Goal: Information Seeking & Learning: Learn about a topic

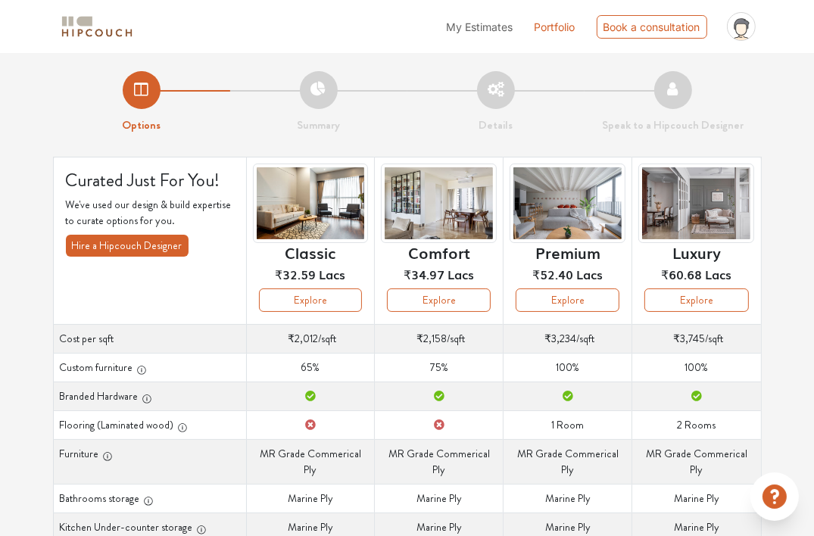
click at [795, 164] on div "Options Summary Details Speak to a Hipcouch Designer Curated Just For You! We'v…" at bounding box center [407, 460] width 814 height 814
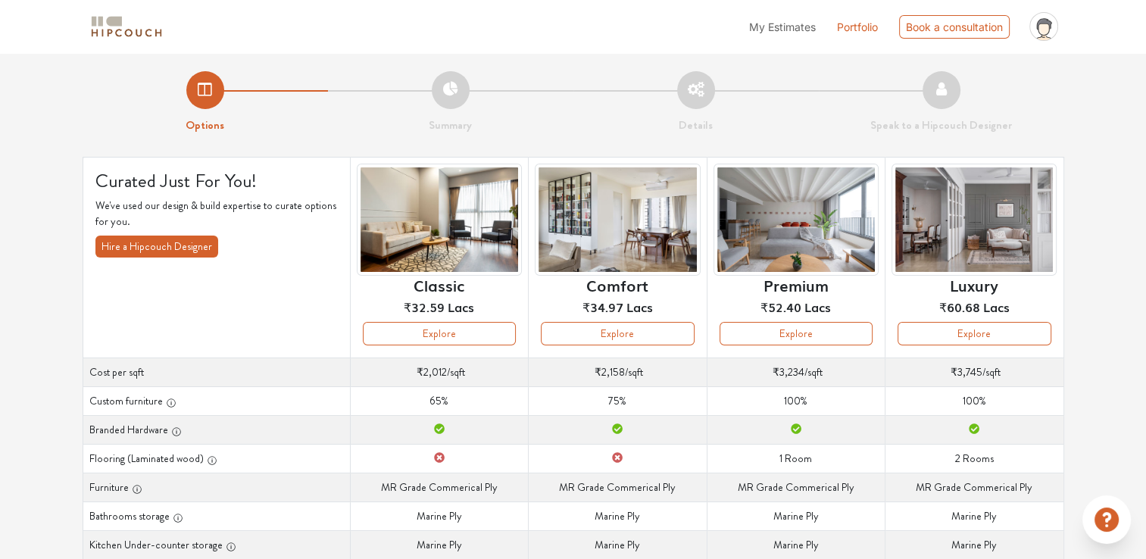
click at [452, 91] on li "Summary" at bounding box center [450, 102] width 245 height 63
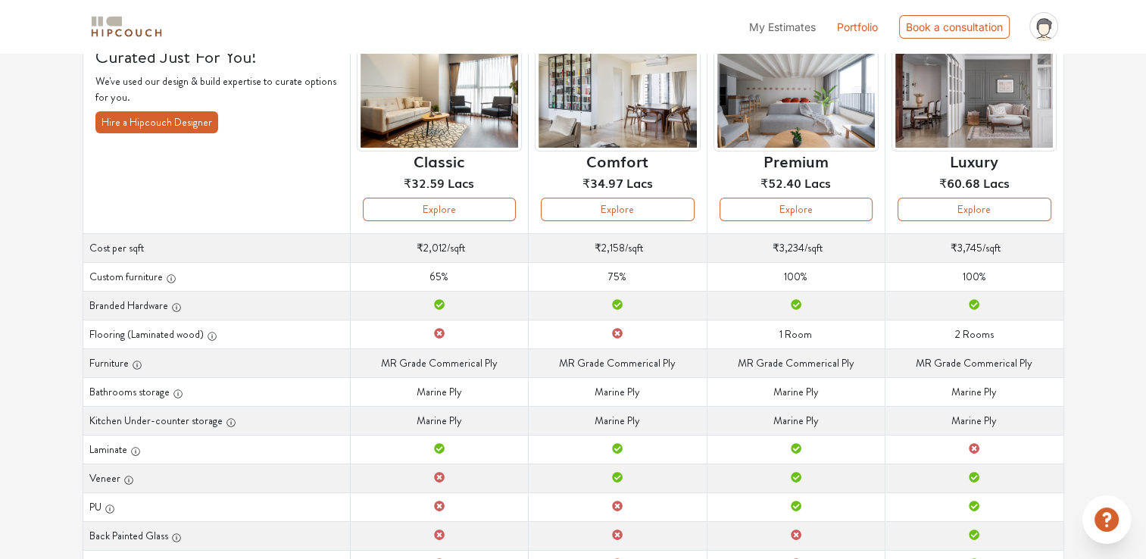
scroll to position [227, 0]
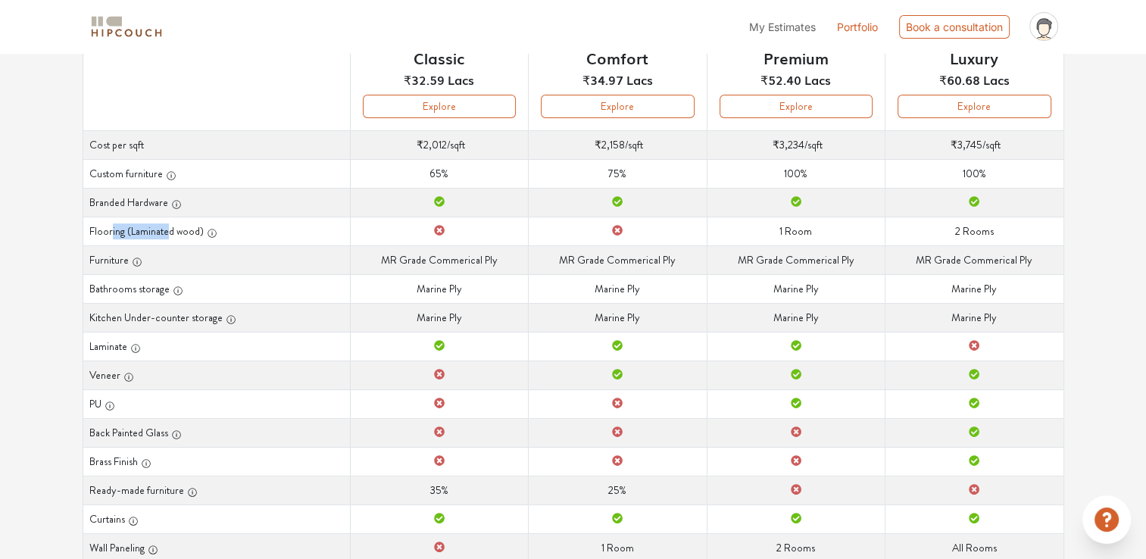
drag, startPoint x: 109, startPoint y: 228, endPoint x: 180, endPoint y: 237, distance: 71.8
click at [180, 237] on th "Flooring (Laminated wood)" at bounding box center [216, 231] width 267 height 29
drag, startPoint x: 180, startPoint y: 237, endPoint x: 376, endPoint y: 253, distance: 196.1
click at [373, 254] on td "Furniture MR [PERSON_NAME] Commerical Ply" at bounding box center [439, 259] width 178 height 29
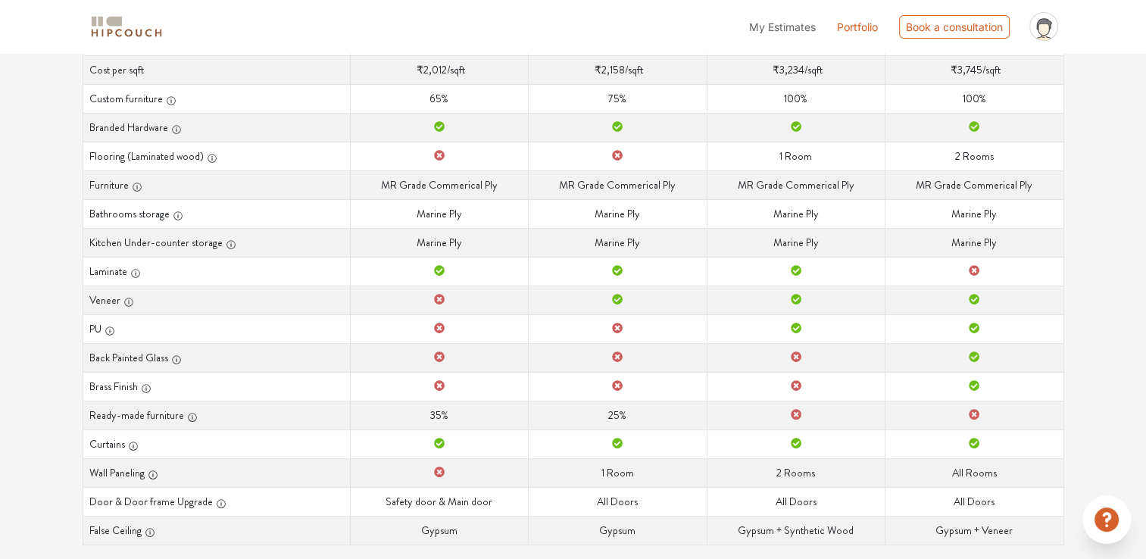
scroll to position [303, 0]
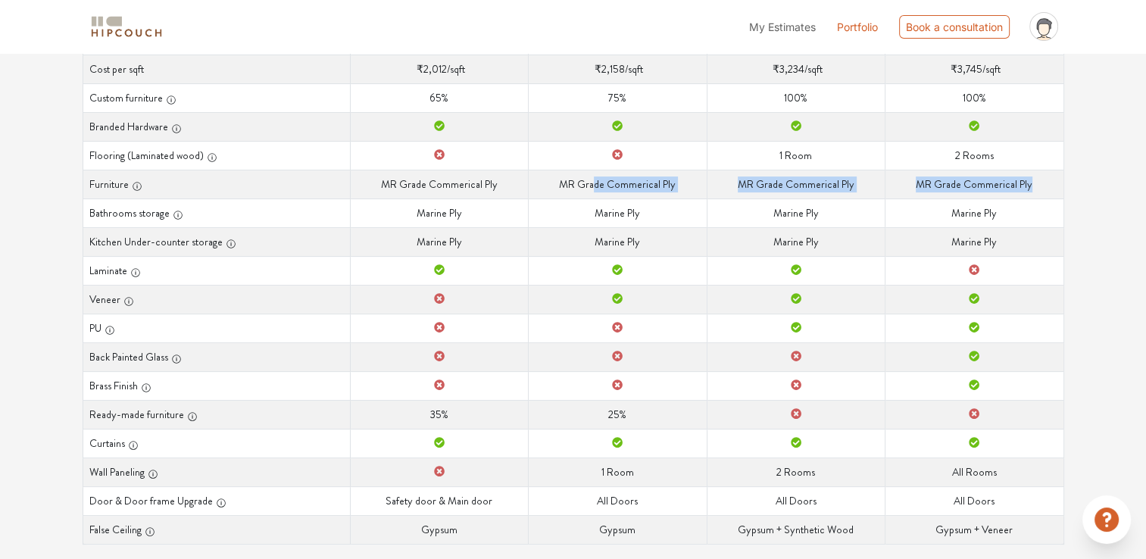
drag, startPoint x: 597, startPoint y: 180, endPoint x: 1054, endPoint y: 182, distance: 457.5
click at [814, 182] on tr "Furniture Furniture MR Grade Commerical Ply Furniture MR Grade Commerical Ply F…" at bounding box center [573, 184] width 981 height 29
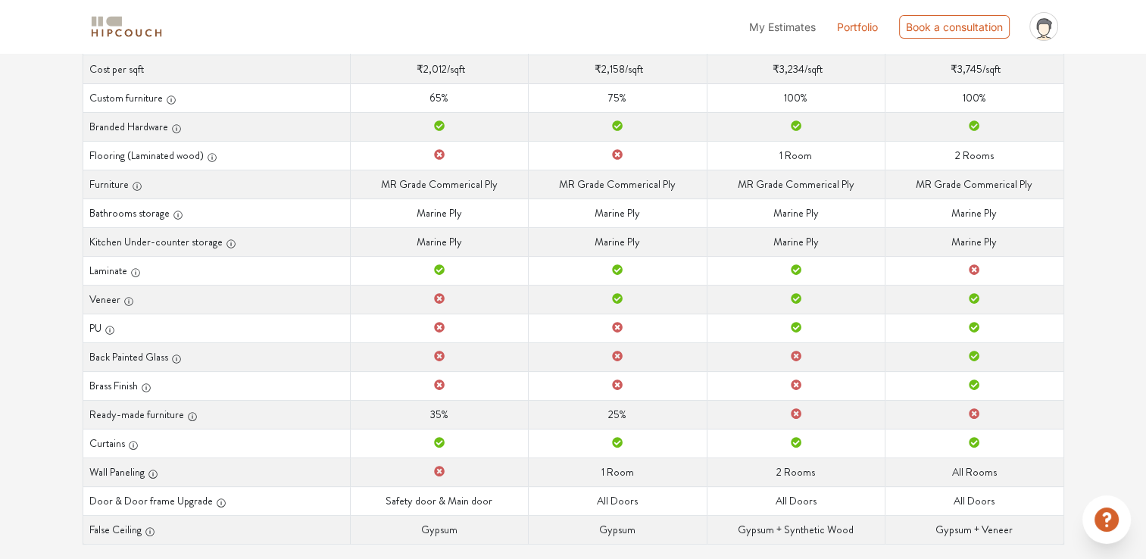
click at [774, 198] on td "Bathrooms storage Marine Ply" at bounding box center [796, 212] width 178 height 29
drag, startPoint x: 386, startPoint y: 186, endPoint x: 633, endPoint y: 186, distance: 246.9
click at [633, 186] on tr "Furniture Furniture MR Grade Commerical Ply Furniture MR Grade Commerical Ply F…" at bounding box center [573, 184] width 981 height 29
drag, startPoint x: 633, startPoint y: 186, endPoint x: 470, endPoint y: 216, distance: 165.5
click at [493, 214] on td "Bathrooms storage Marine Ply" at bounding box center [439, 212] width 178 height 29
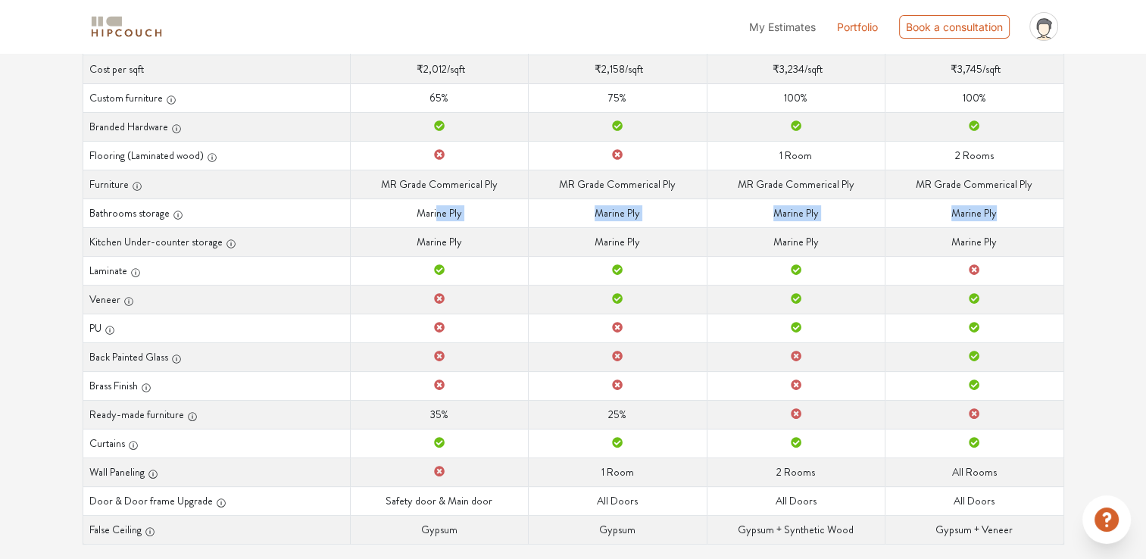
drag, startPoint x: 436, startPoint y: 216, endPoint x: 1042, endPoint y: 215, distance: 606.0
click at [814, 215] on tr "Bathrooms storage Bathrooms storage Marine Ply Bathrooms storage Marine Ply Bat…" at bounding box center [573, 212] width 981 height 29
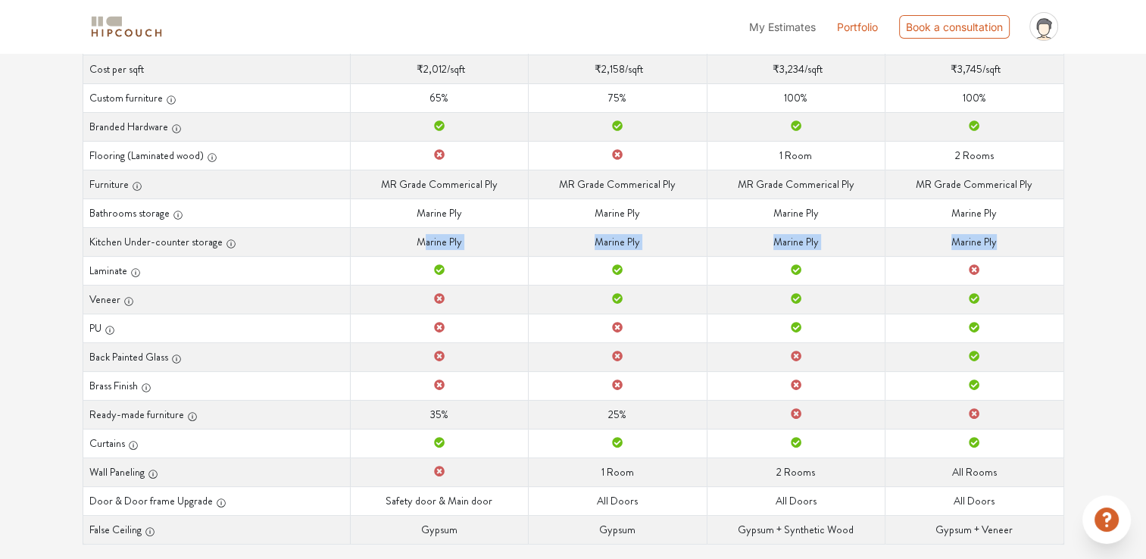
drag, startPoint x: 421, startPoint y: 233, endPoint x: 1029, endPoint y: 245, distance: 608.4
click at [814, 245] on tr "Kitchen Under-counter storage Kitchen Under-counter storage Marine Ply Kitchen …" at bounding box center [573, 241] width 981 height 29
click at [504, 229] on td "Kitchen Under-counter storage Marine Ply" at bounding box center [439, 241] width 178 height 29
drag, startPoint x: 497, startPoint y: 241, endPoint x: 913, endPoint y: 239, distance: 415.9
click at [814, 239] on tr "Kitchen Under-counter storage Kitchen Under-counter storage Marine Ply Kitchen …" at bounding box center [573, 241] width 981 height 29
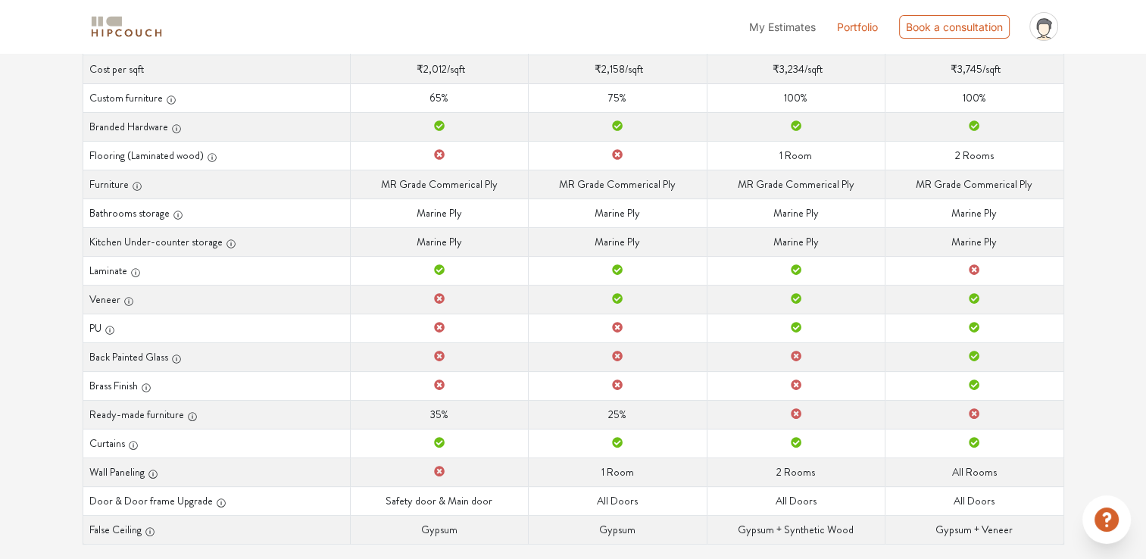
drag, startPoint x: 913, startPoint y: 239, endPoint x: 502, endPoint y: 172, distance: 415.9
click at [502, 173] on td "Furniture MR [PERSON_NAME] Commerical Ply" at bounding box center [439, 184] width 178 height 29
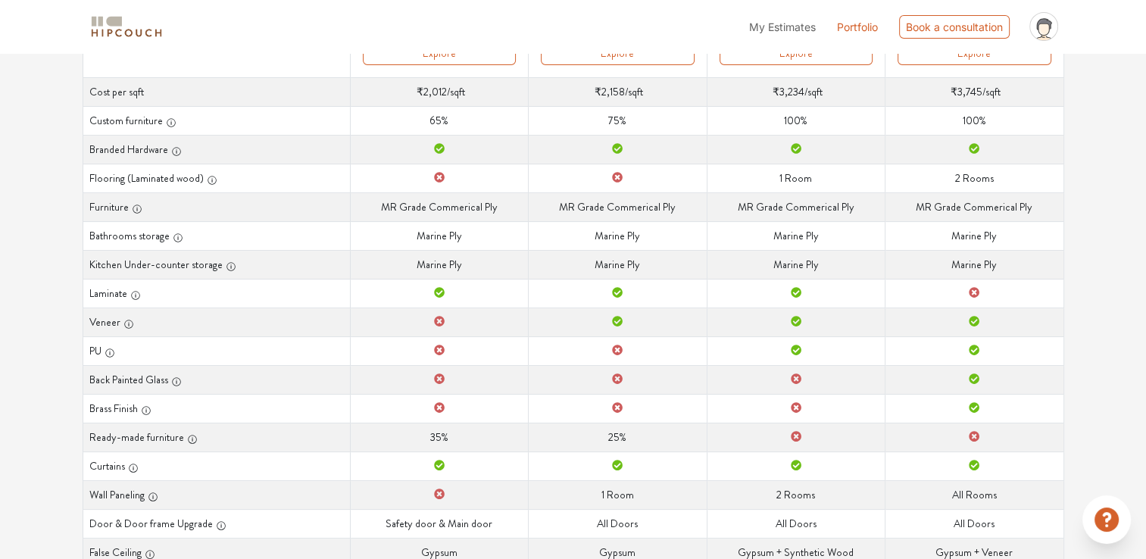
scroll to position [227, 0]
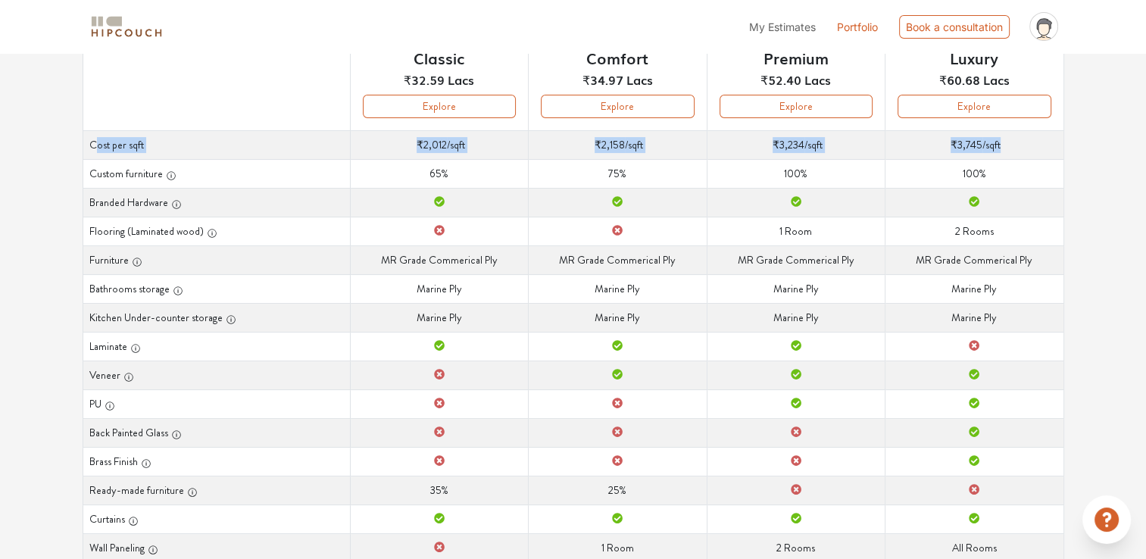
drag, startPoint x: 94, startPoint y: 139, endPoint x: 1001, endPoint y: 136, distance: 906.7
click at [814, 136] on tr "Cost per sqft Cost per sqft ₹2,012 /sqft Cost per sqft ₹2,158 /sqft Cost per sq…" at bounding box center [573, 144] width 981 height 29
drag, startPoint x: 1001, startPoint y: 136, endPoint x: 666, endPoint y: 234, distance: 348.8
click at [666, 234] on td "Flooring (Laminated wood)" at bounding box center [618, 231] width 178 height 29
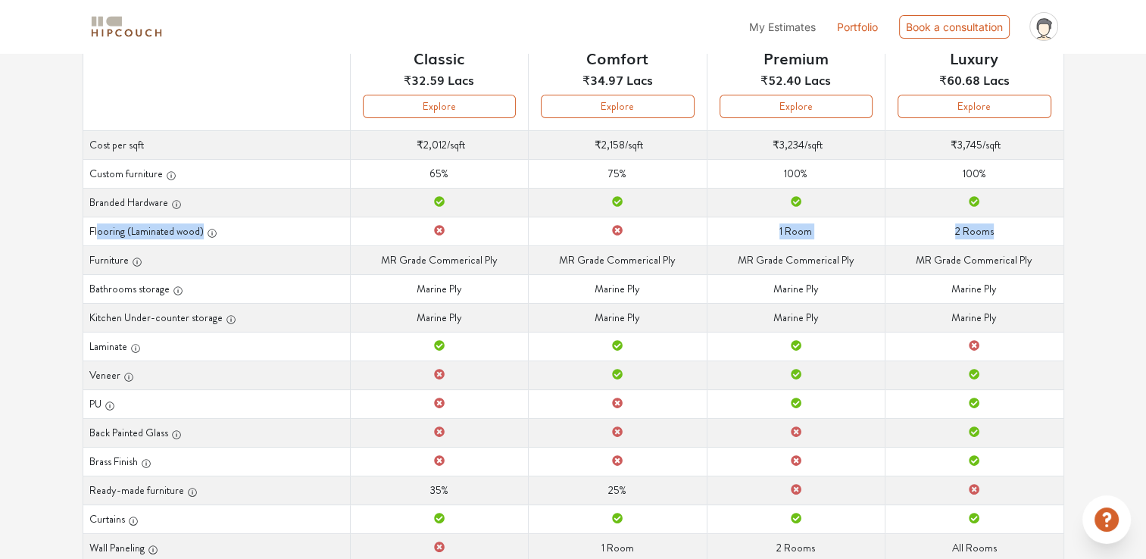
drag, startPoint x: 96, startPoint y: 229, endPoint x: 1013, endPoint y: 231, distance: 916.5
click at [814, 231] on tr "Flooring (Laminated wood) Flooring (Laminated wood) Flooring (Laminated wood) F…" at bounding box center [573, 231] width 981 height 29
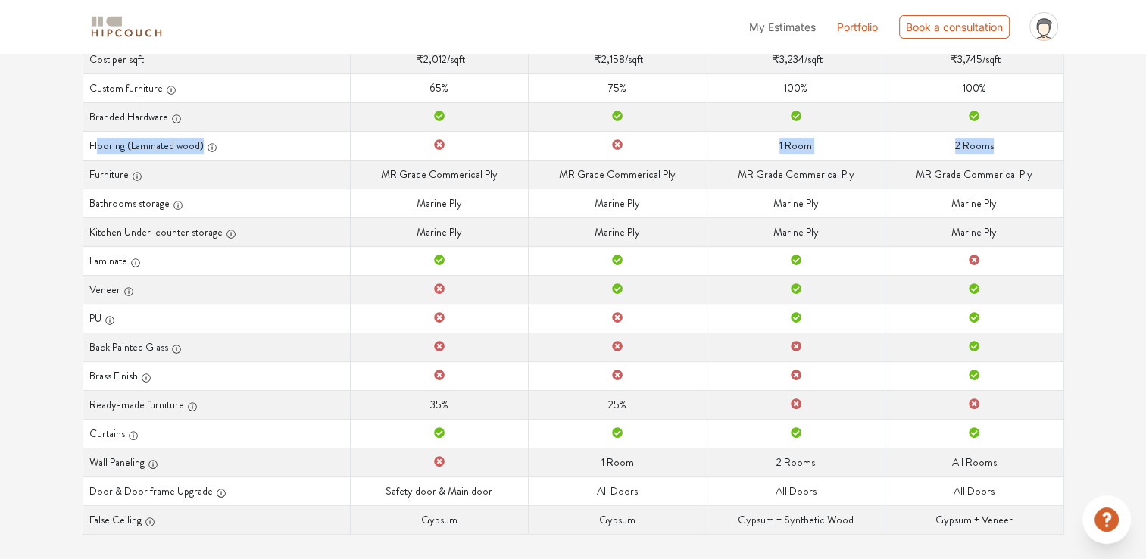
scroll to position [322, 0]
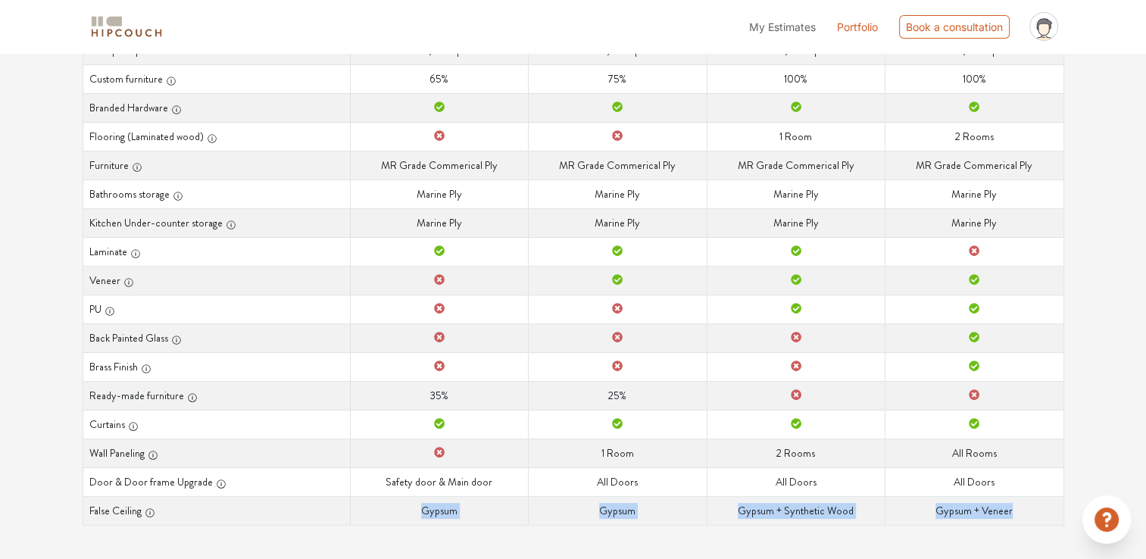
drag, startPoint x: 365, startPoint y: 510, endPoint x: 1029, endPoint y: 514, distance: 664.3
click at [814, 514] on tr "False Ceiling False Ceiling Gypsum False Ceiling Gypsum False Ceiling Gypsum + …" at bounding box center [573, 510] width 981 height 29
click at [732, 433] on td "Curtains" at bounding box center [796, 424] width 178 height 29
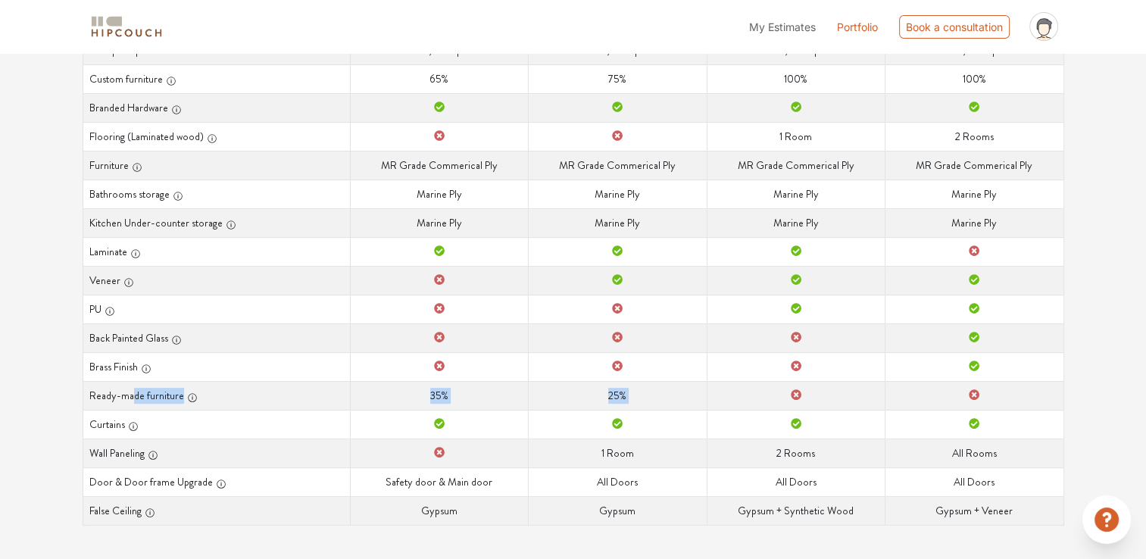
drag, startPoint x: 151, startPoint y: 395, endPoint x: 1026, endPoint y: 395, distance: 874.9
click at [814, 395] on tr "Ready-made furniture Ready-made furniture 35% Ready-made furniture 25% Ready-ma…" at bounding box center [573, 395] width 981 height 29
click at [598, 403] on td "Ready-made furniture 25%" at bounding box center [618, 395] width 178 height 29
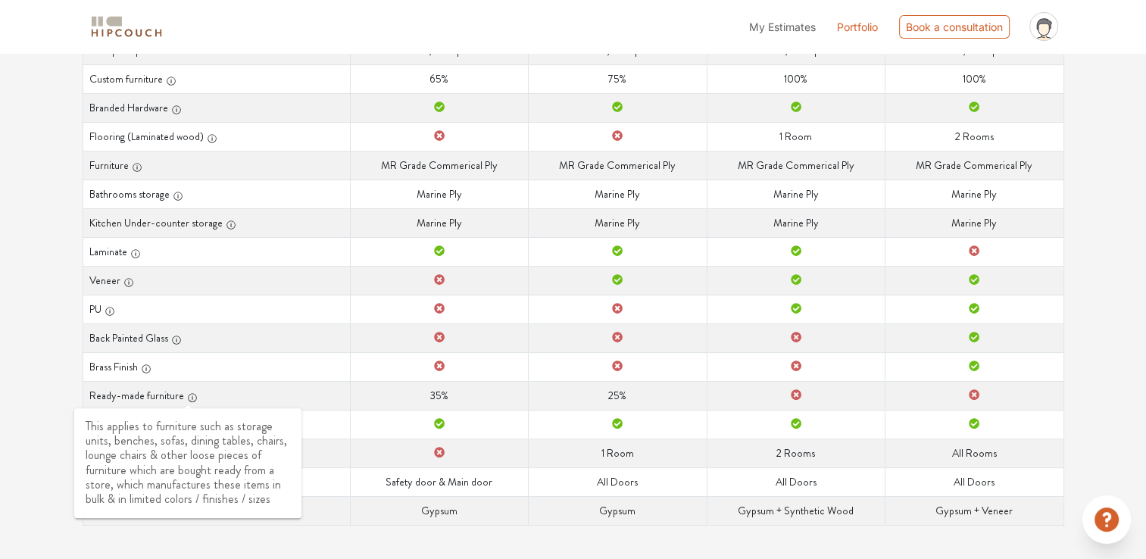
click at [189, 398] on icon "button" at bounding box center [192, 397] width 11 height 11
click at [303, 320] on th "PU" at bounding box center [216, 309] width 267 height 29
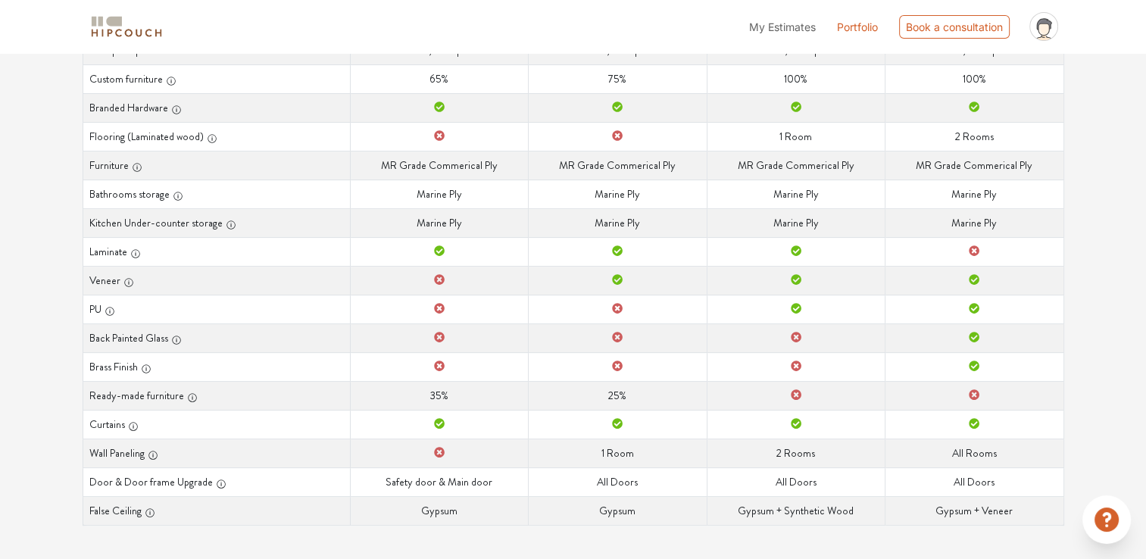
scroll to position [0, 0]
